Goal: Navigation & Orientation: Find specific page/section

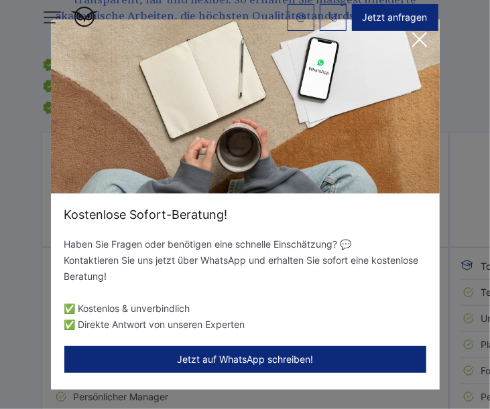
scroll to position [1922, 0]
click at [469, 153] on div "Kostenlose Sofort-Beratung! Haben Sie Fragen oder benötigen eine schnelle Einsc…" at bounding box center [245, 204] width 490 height 409
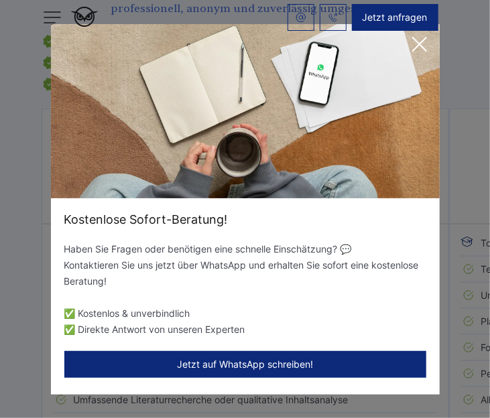
scroll to position [1942, 0]
click at [463, 248] on div "Kostenlose Sofort-Beratung! Haben Sie Fragen oder benötigen eine schnelle Einsc…" at bounding box center [245, 209] width 490 height 418
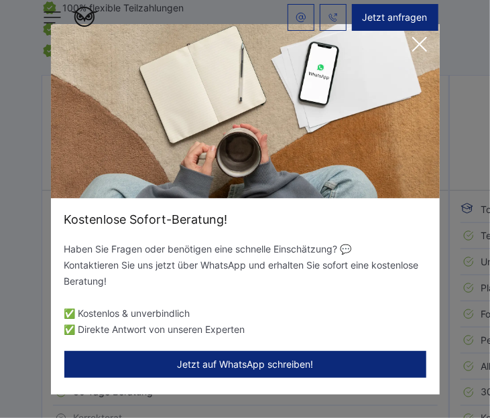
scroll to position [1977, 0]
click at [417, 42] on icon at bounding box center [419, 44] width 13 height 13
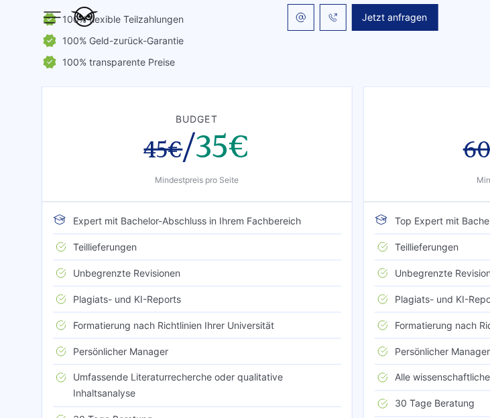
scroll to position [1987, 0]
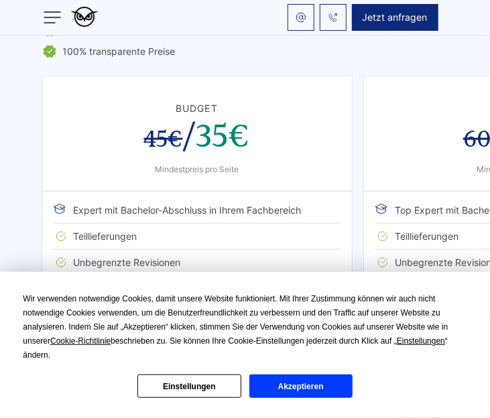
click at [249, 377] on button "Akzeptieren" at bounding box center [300, 386] width 103 height 23
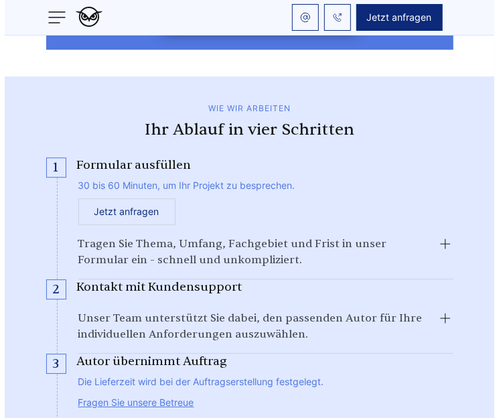
scroll to position [1065, 0]
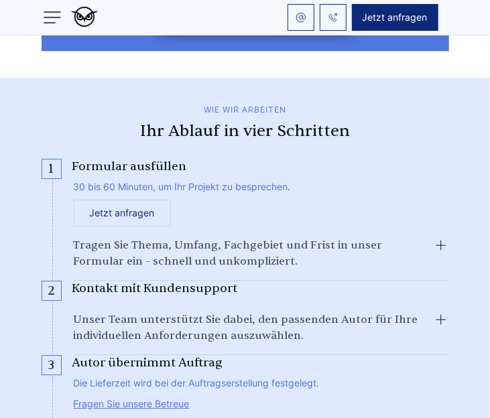
click at [52, 15] on img at bounding box center [52, 17] width 21 height 21
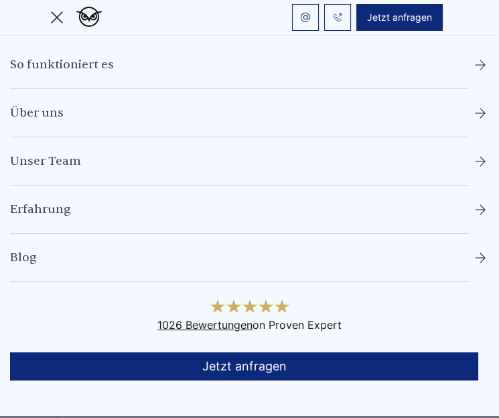
click at [73, 159] on link "Unser Team" at bounding box center [45, 161] width 71 height 16
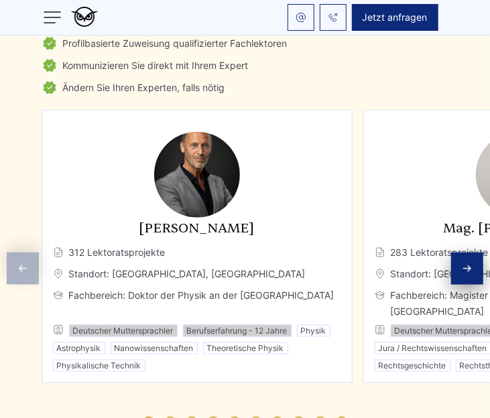
scroll to position [3460, 0]
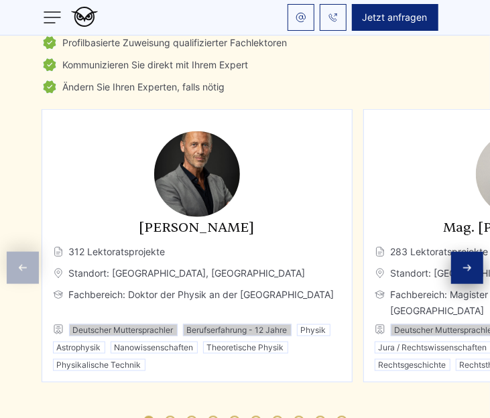
click at [470, 266] on icon "Next slide" at bounding box center [467, 268] width 11 height 11
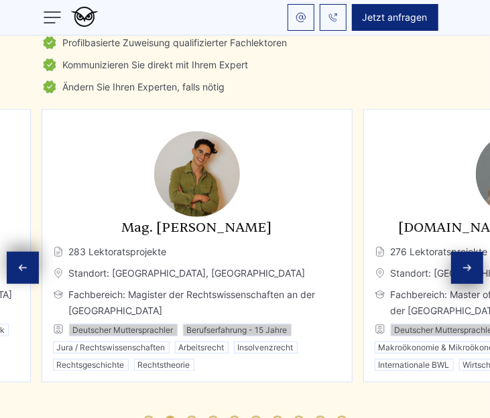
click at [470, 266] on icon "Next slide" at bounding box center [467, 268] width 11 height 11
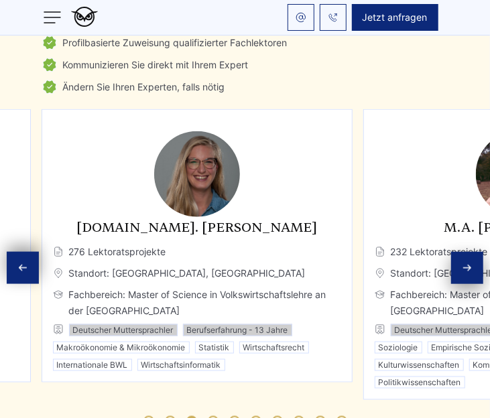
click at [470, 266] on icon "Next slide" at bounding box center [467, 268] width 11 height 11
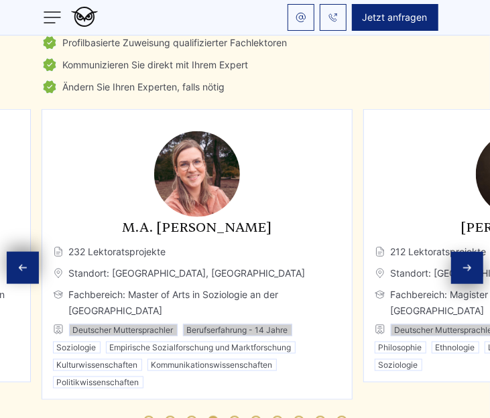
click at [470, 266] on icon "Next slide" at bounding box center [467, 268] width 11 height 11
